Goal: Information Seeking & Learning: Find specific fact

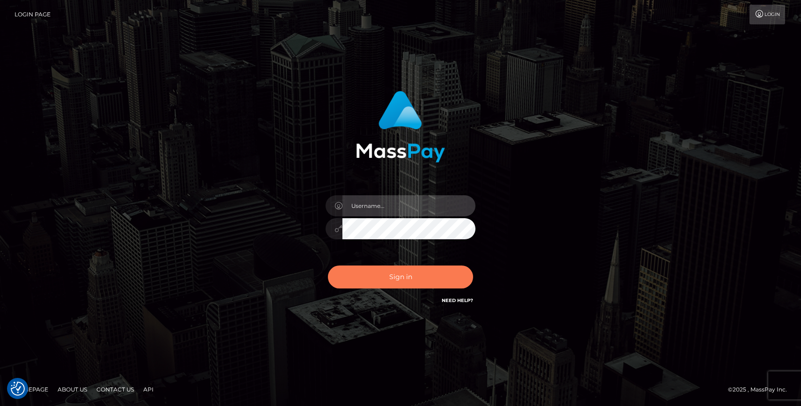
type input "grace.rush"
click at [377, 279] on button "Sign in" at bounding box center [400, 277] width 145 height 23
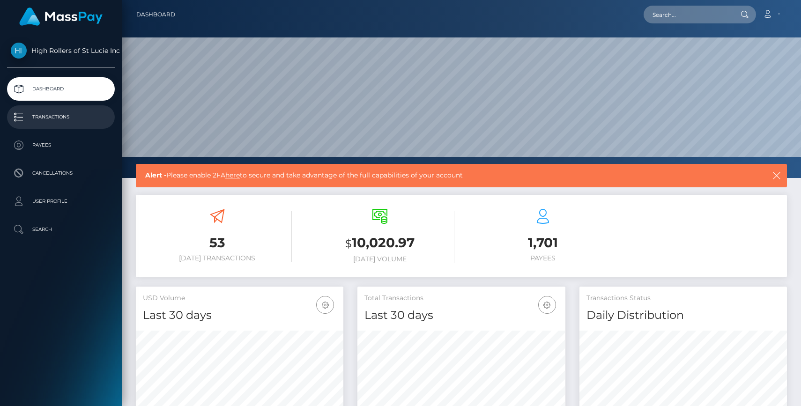
scroll to position [166, 208]
click at [67, 111] on p "Transactions" at bounding box center [61, 117] width 100 height 14
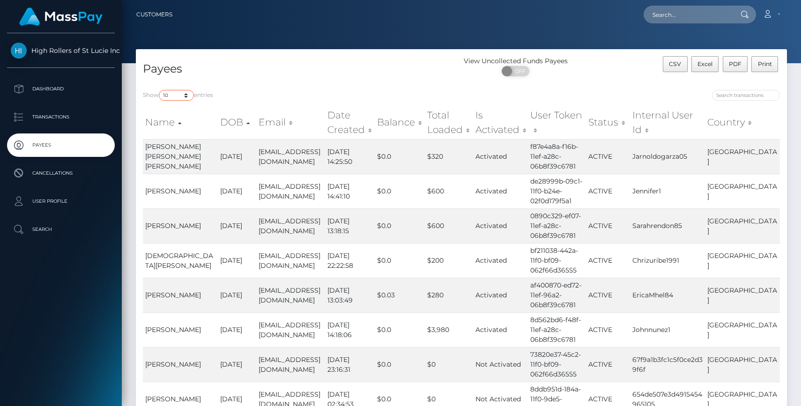
click at [173, 100] on select "10 25 50 100 250" at bounding box center [176, 95] width 35 height 11
select select "250"
click at [160, 90] on select "10 25 50 100 250" at bounding box center [176, 95] width 35 height 11
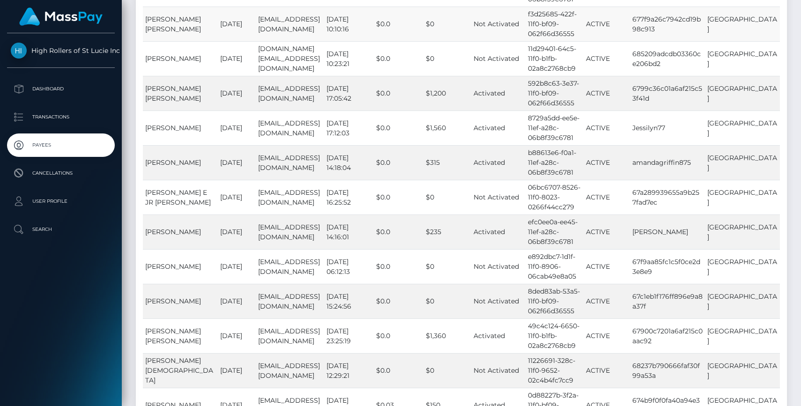
scroll to position [8494, 0]
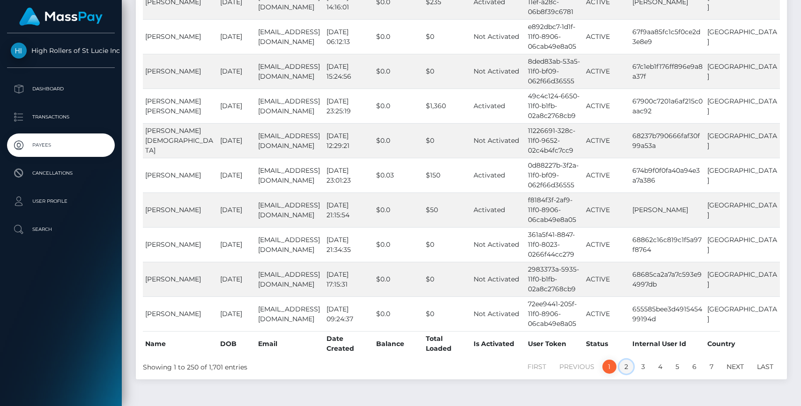
click at [627, 360] on link "2" at bounding box center [626, 367] width 14 height 14
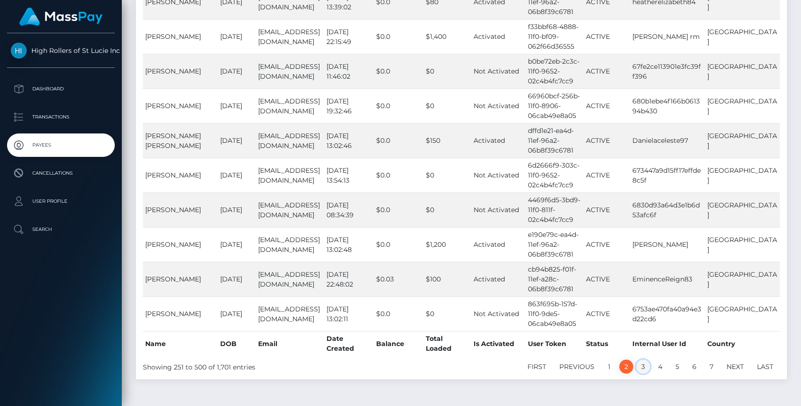
click at [644, 360] on link "3" at bounding box center [643, 367] width 14 height 14
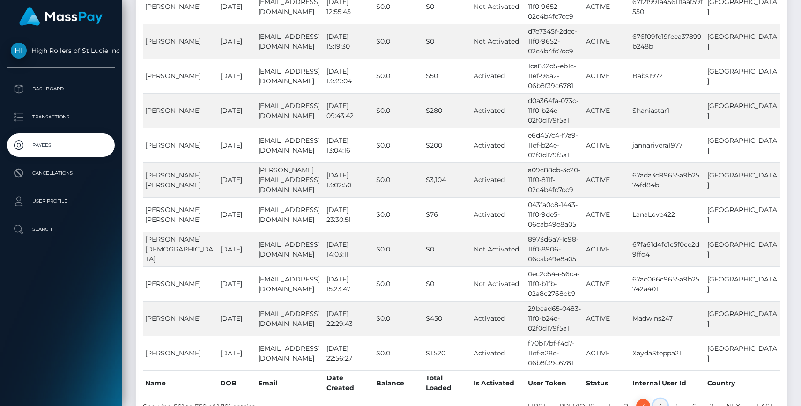
click at [660, 399] on link "4" at bounding box center [660, 406] width 15 height 14
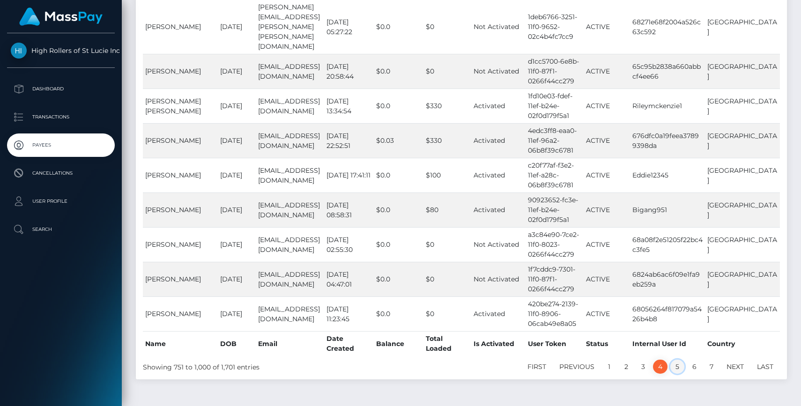
click at [680, 360] on link "5" at bounding box center [677, 367] width 14 height 14
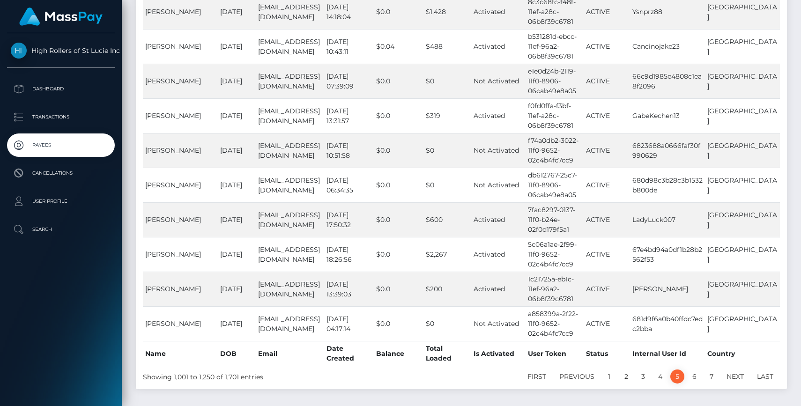
scroll to position [8514, 0]
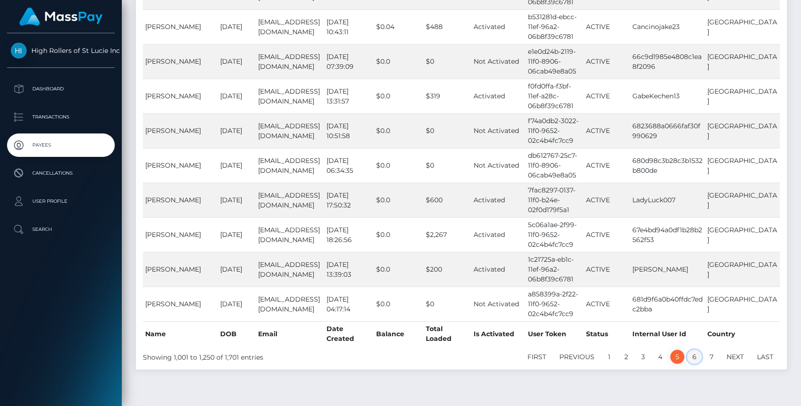
click at [690, 350] on link "6" at bounding box center [694, 357] width 15 height 14
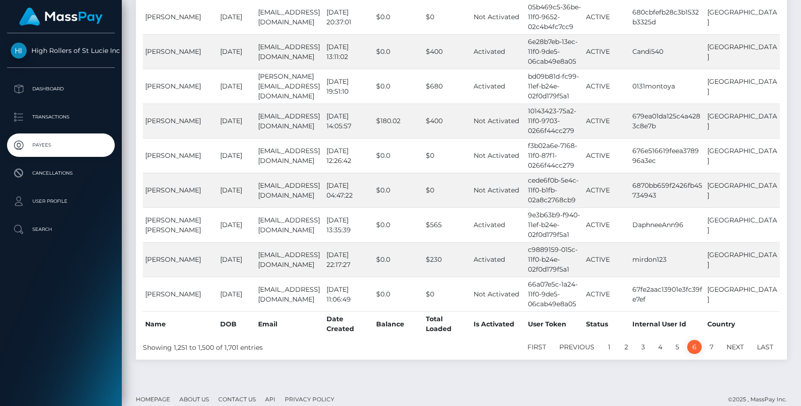
scroll to position [8504, 0]
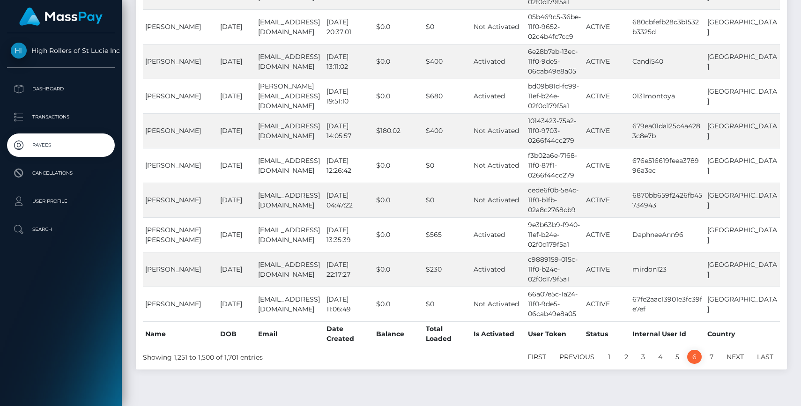
click at [690, 350] on link "6" at bounding box center [694, 357] width 15 height 14
click at [708, 350] on link "7" at bounding box center [712, 357] width 14 height 14
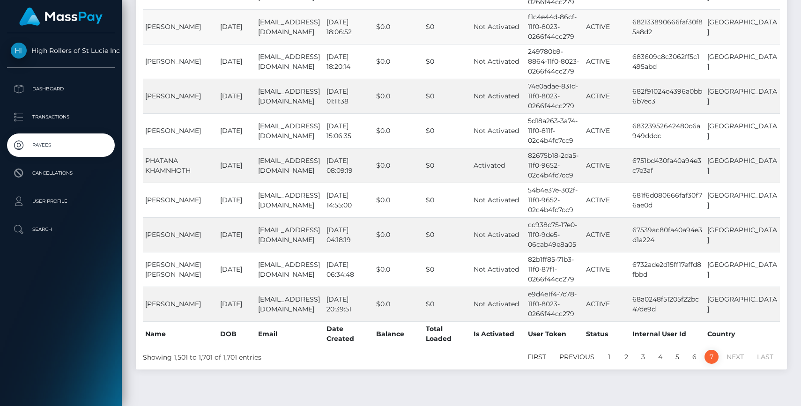
scroll to position [964, 0]
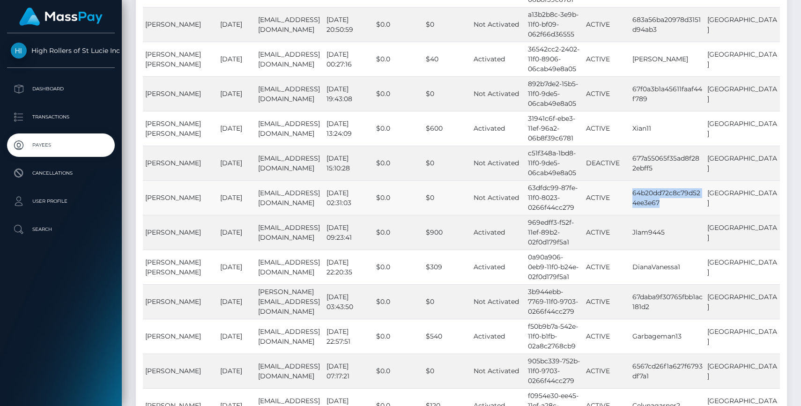
drag, startPoint x: 653, startPoint y: 191, endPoint x: 690, endPoint y: 203, distance: 39.1
click at [690, 203] on td "64b20dd72c8c79d524ee3e67" at bounding box center [667, 197] width 75 height 35
copy td "64b20dd72c8c79d524ee3e67"
click at [665, 201] on td "64b20dd72c8c79d524ee3e67" at bounding box center [667, 197] width 75 height 35
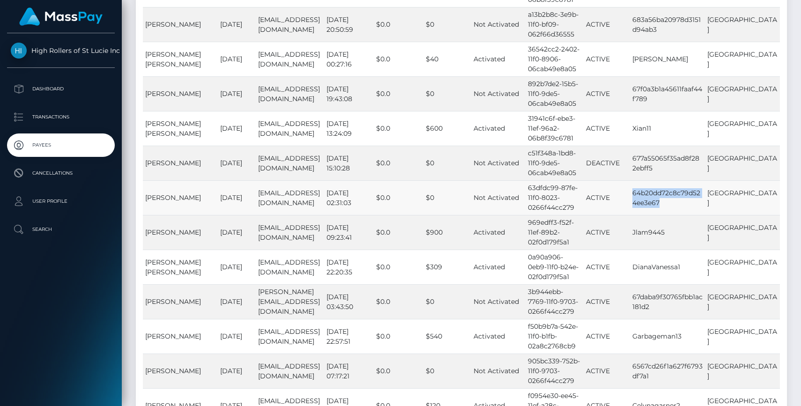
click at [665, 201] on td "64b20dd72c8c79d524ee3e67" at bounding box center [667, 197] width 75 height 35
drag, startPoint x: 198, startPoint y: 207, endPoint x: 142, endPoint y: 193, distance: 57.0
copy table "Name DOB Email Date Created Balance Total Loaded Is Activated User Token Status…"
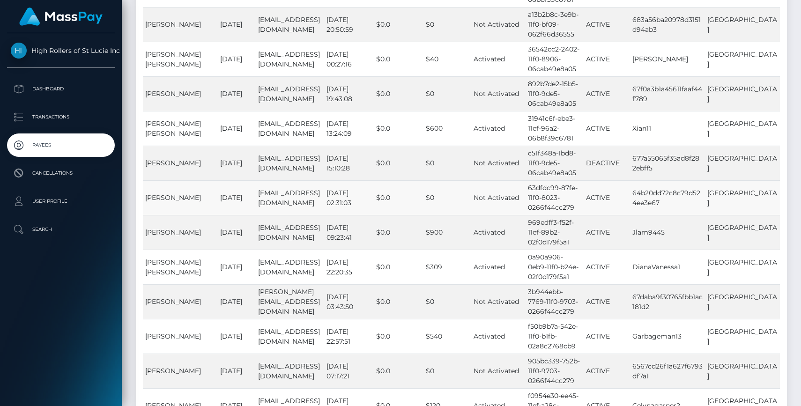
click at [201, 206] on td "[PERSON_NAME]" at bounding box center [180, 197] width 75 height 35
drag, startPoint x: 198, startPoint y: 206, endPoint x: 143, endPoint y: 191, distance: 57.3
click at [143, 191] on td "[PERSON_NAME]" at bounding box center [180, 197] width 75 height 35
copy td "[PERSON_NAME]"
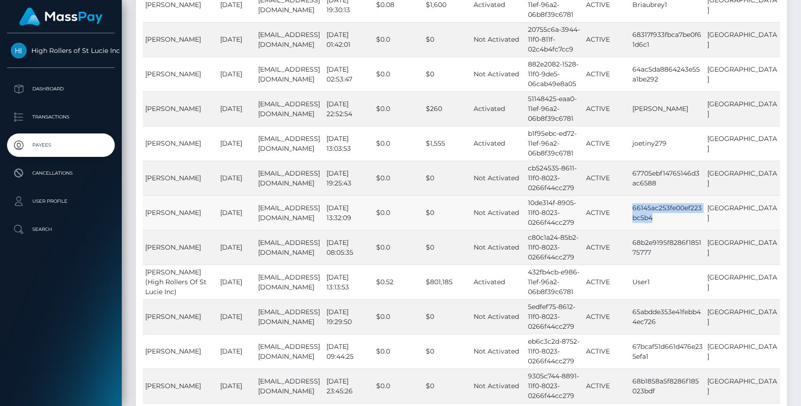
drag, startPoint x: 684, startPoint y: 208, endPoint x: 651, endPoint y: 200, distance: 34.2
click at [649, 199] on tr "[PERSON_NAME] [DATE] [EMAIL_ADDRESS][DOMAIN_NAME] [DATE] 13:32:09 $0.0 $0 Not A…" at bounding box center [461, 212] width 637 height 35
copy tr "66145ac253fe00ef223bc5b4"
